Goal: Task Accomplishment & Management: Manage account settings

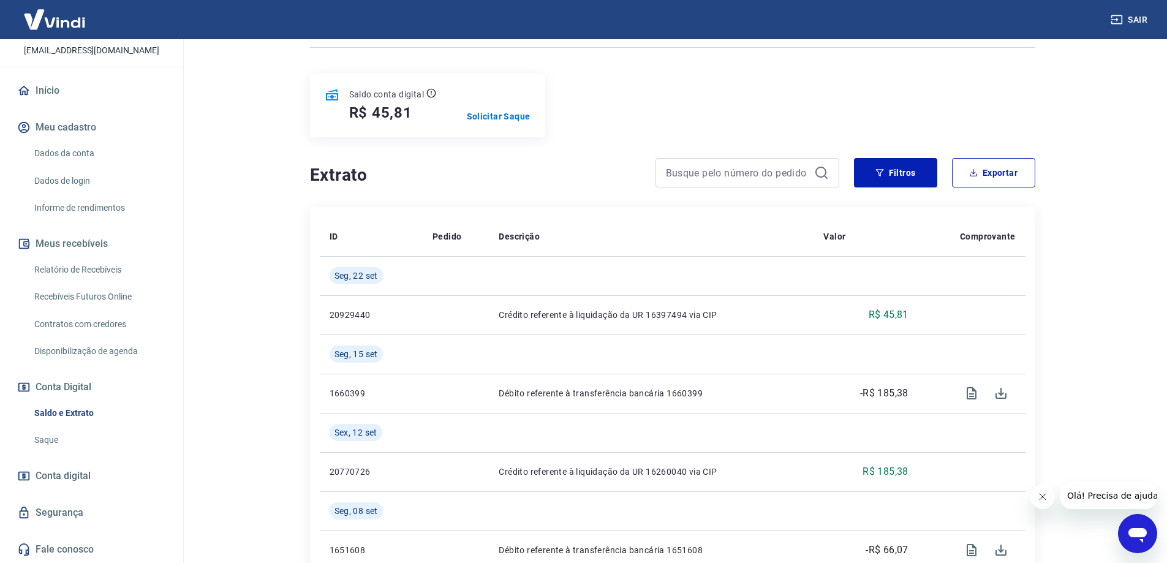
scroll to position [245, 0]
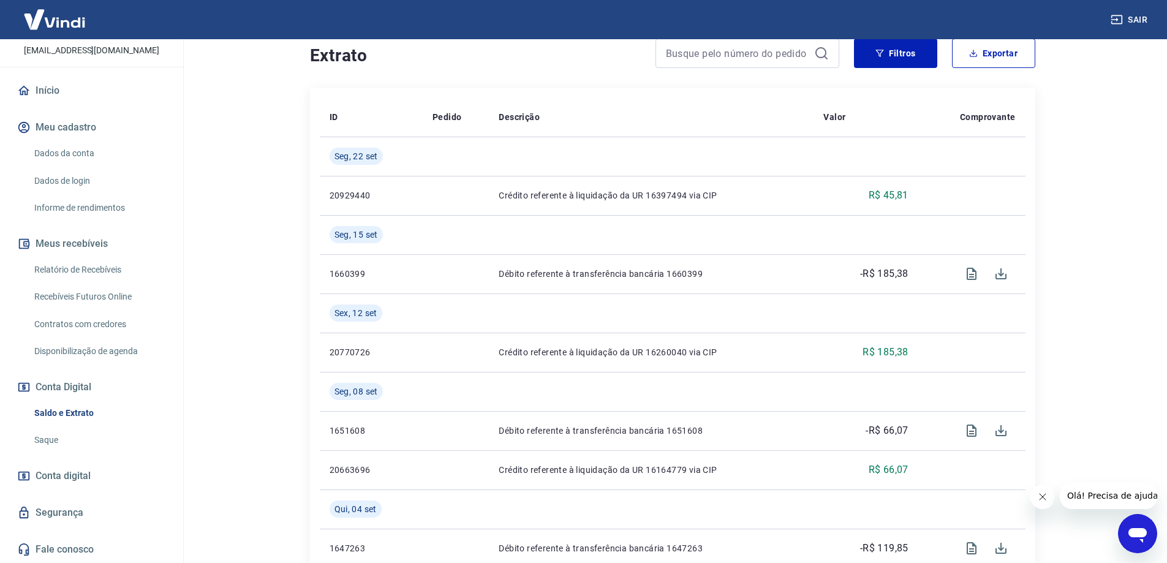
click at [76, 273] on link "Relatório de Recebíveis" at bounding box center [98, 269] width 139 height 25
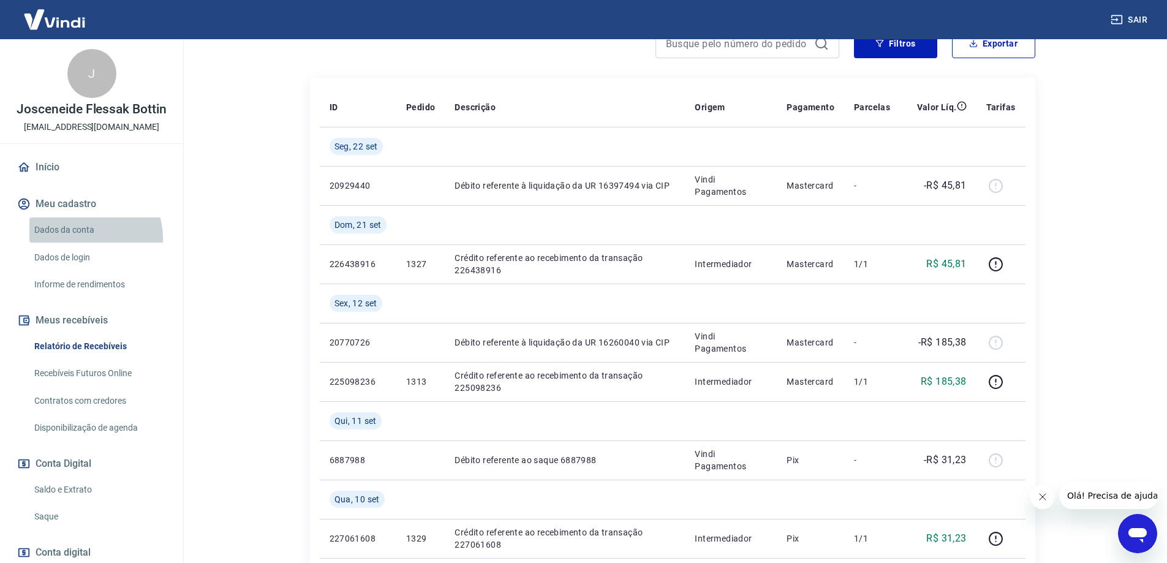
click at [89, 238] on link "Dados da conta" at bounding box center [98, 229] width 139 height 25
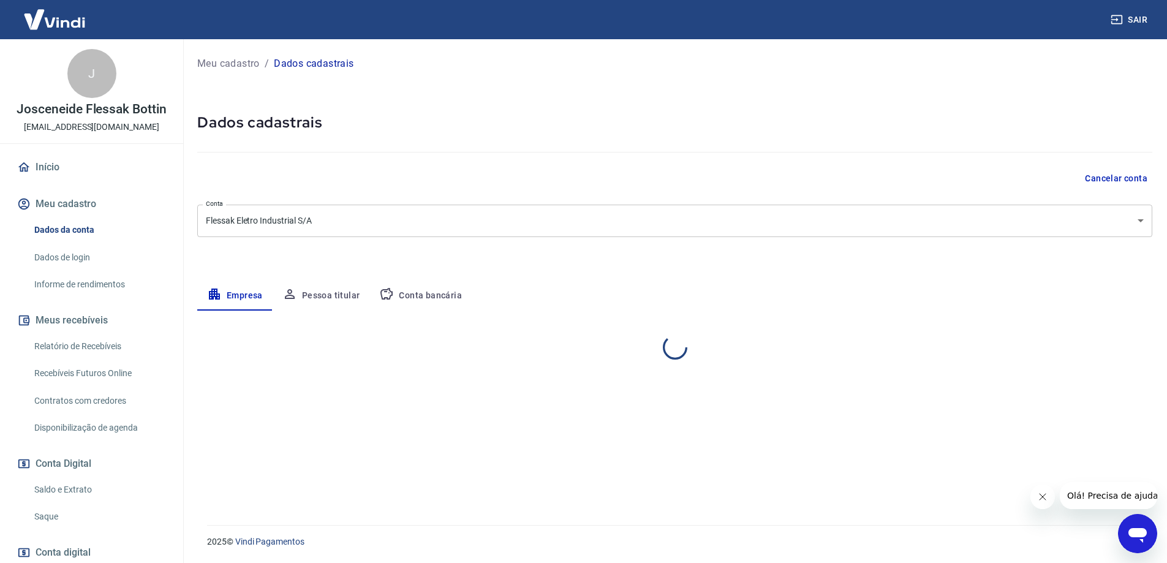
select select "PR"
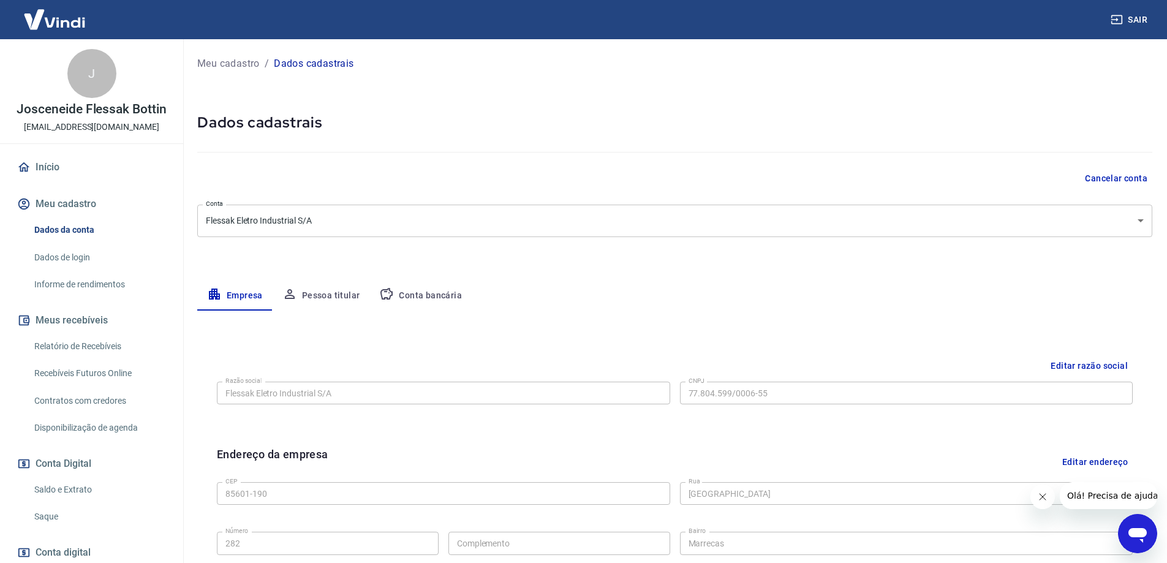
click at [101, 289] on link "Informe de rendimentos" at bounding box center [98, 284] width 139 height 25
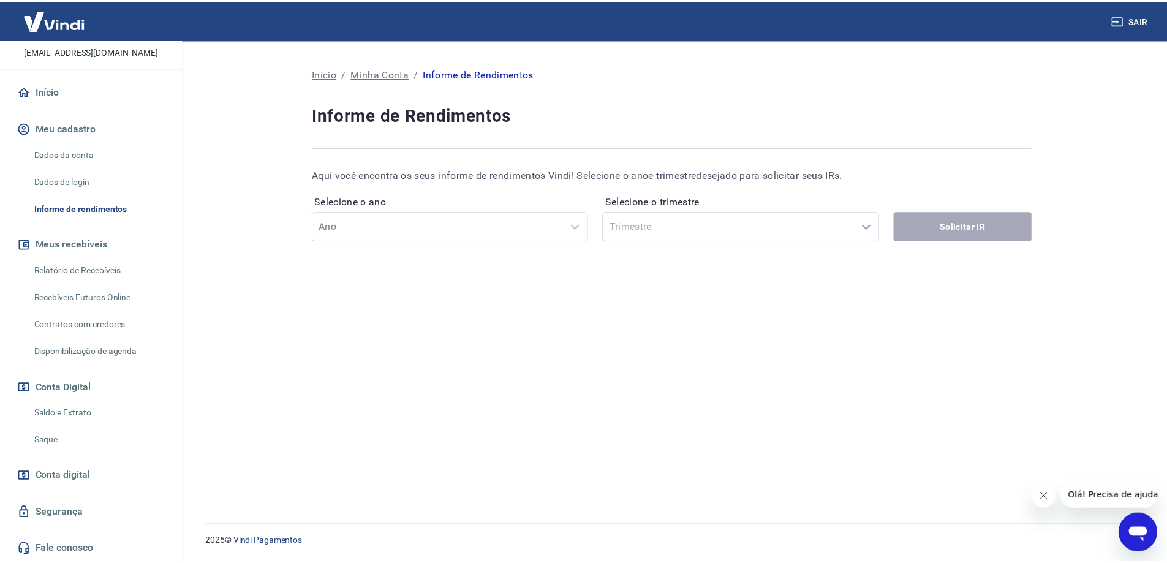
scroll to position [77, 0]
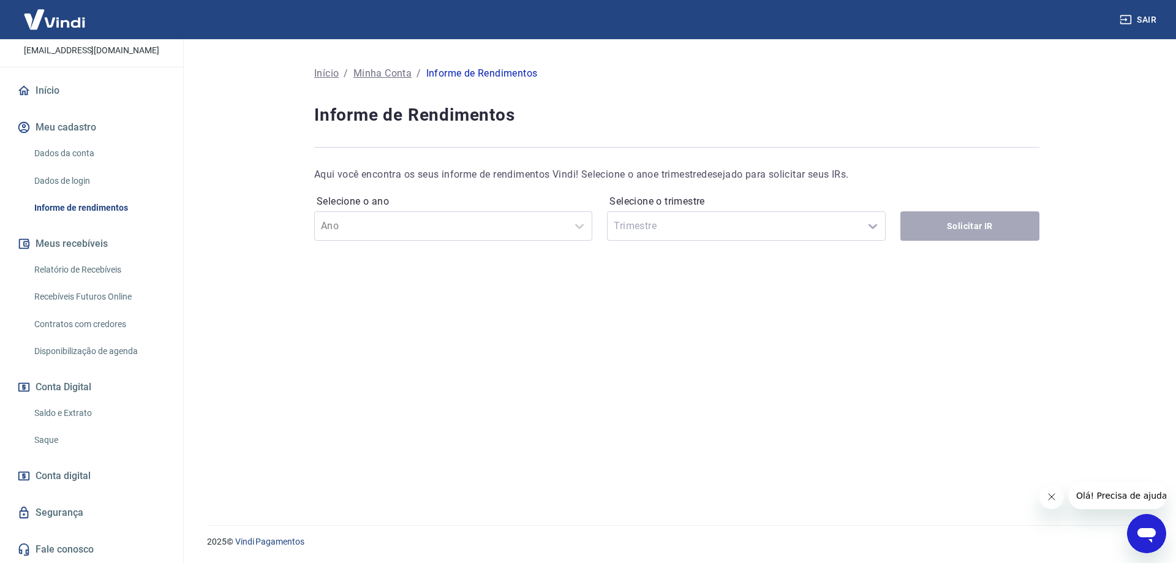
click at [70, 480] on span "Conta digital" at bounding box center [63, 475] width 55 height 17
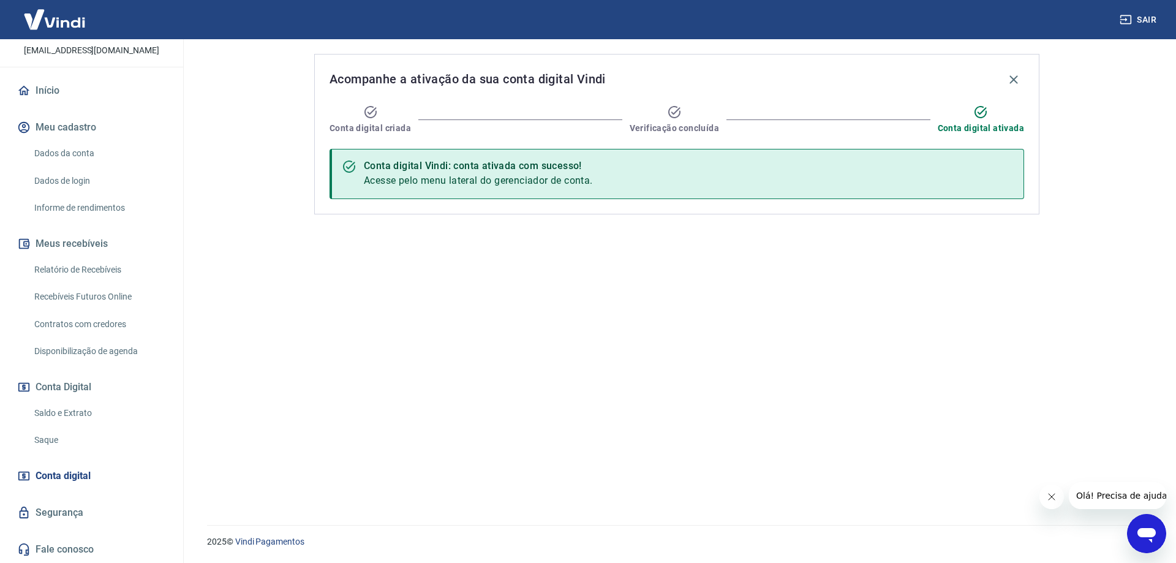
click at [72, 506] on link "Segurança" at bounding box center [92, 512] width 154 height 27
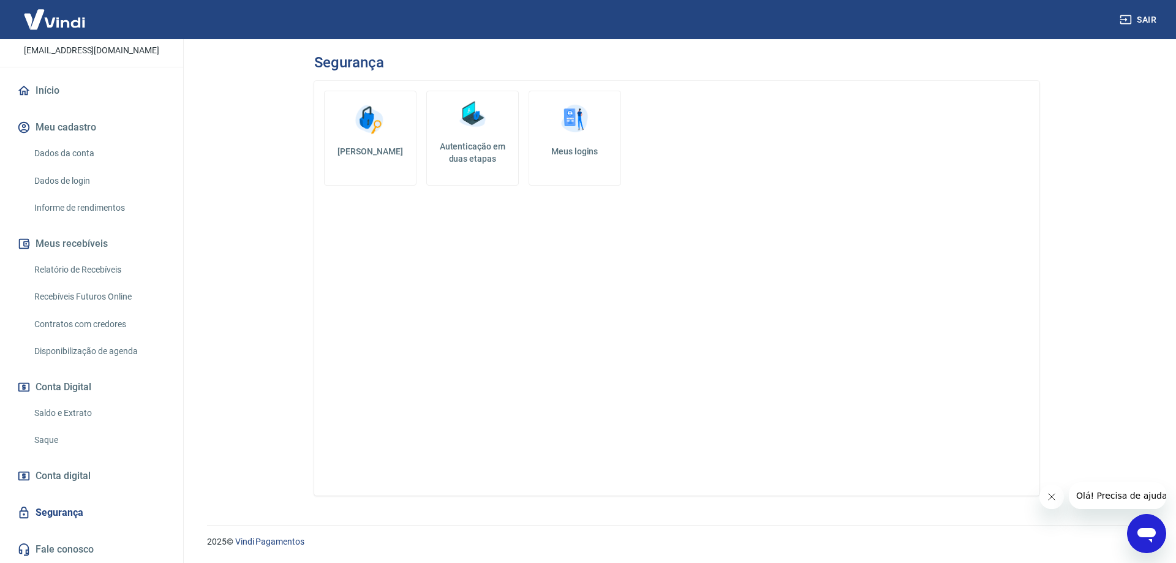
click at [77, 413] on link "Saldo e Extrato" at bounding box center [98, 413] width 139 height 25
